Goal: Task Accomplishment & Management: Manage account settings

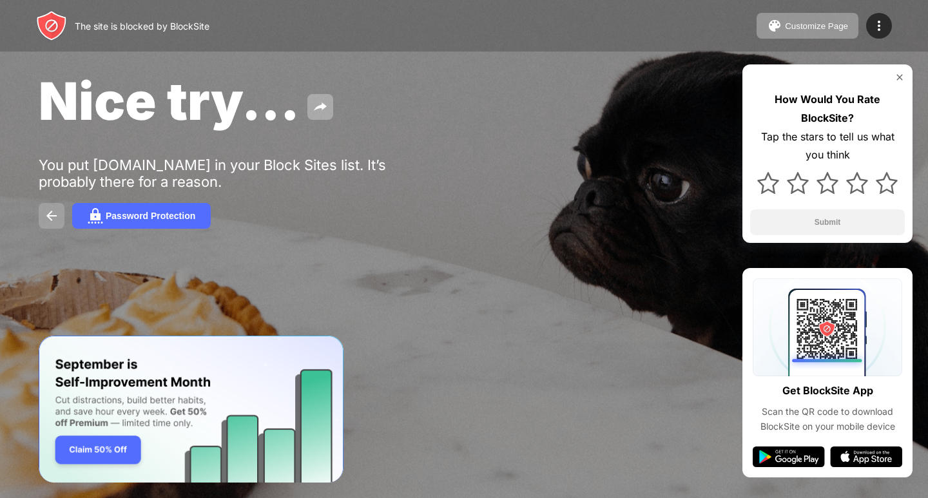
click at [43, 211] on button at bounding box center [52, 216] width 26 height 26
